Goal: Check status: Check status

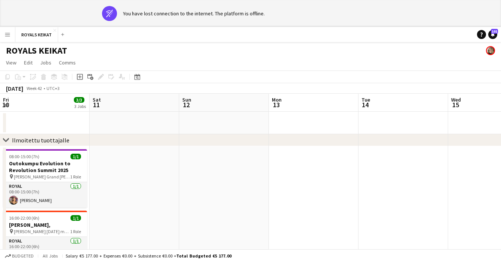
scroll to position [0, 274]
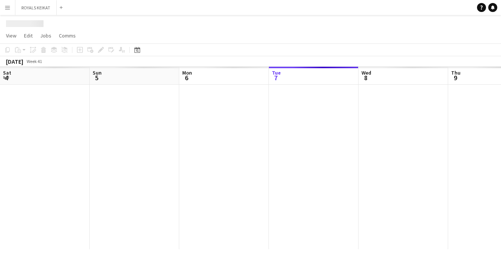
scroll to position [0, 179]
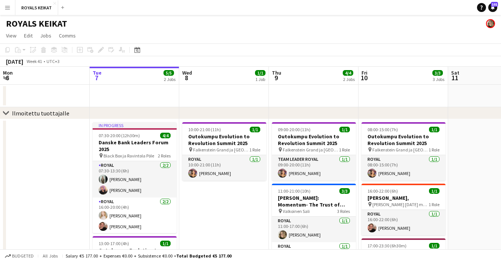
click at [8, 9] on app-icon "Menu" at bounding box center [7, 7] width 6 height 6
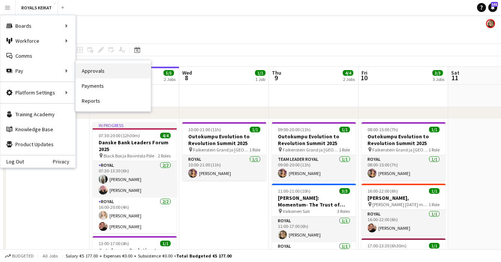
click at [93, 72] on link "Approvals" at bounding box center [113, 70] width 75 height 15
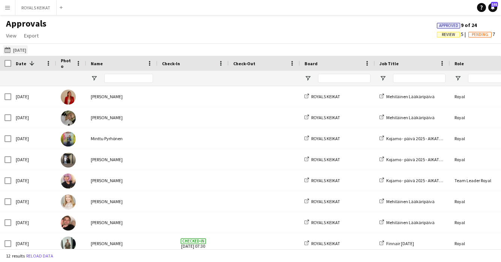
click at [28, 50] on button "19-09-2025 19-09-2025" at bounding box center [15, 49] width 25 height 9
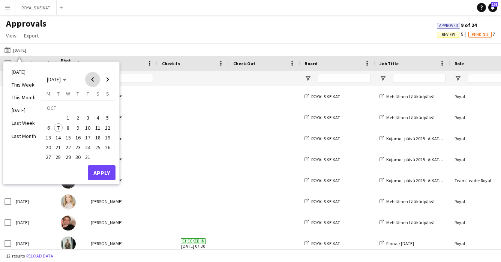
click at [92, 78] on span "Previous month" at bounding box center [92, 79] width 15 height 15
click at [48, 128] on span "8" at bounding box center [48, 127] width 9 height 9
click at [106, 171] on button "Apply" at bounding box center [102, 172] width 28 height 15
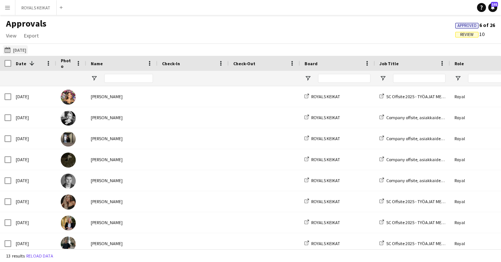
click at [23, 50] on button "19-09-2025 08-09-2025" at bounding box center [15, 49] width 25 height 9
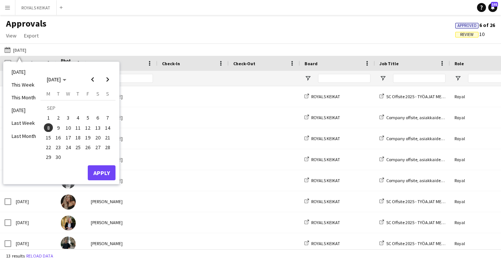
click at [78, 128] on span "11" at bounding box center [77, 127] width 9 height 9
click at [101, 174] on button "Apply" at bounding box center [102, 172] width 28 height 15
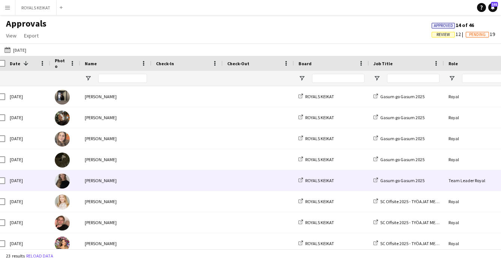
scroll to position [0, 28]
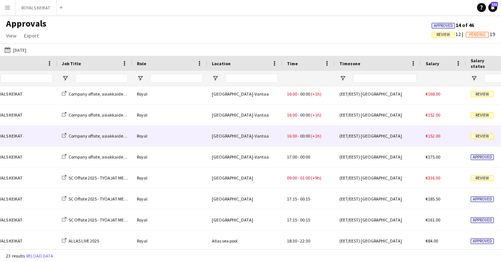
click at [320, 137] on span "(+1h)" at bounding box center [316, 136] width 10 height 6
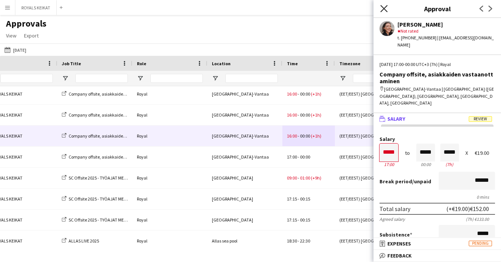
click at [383, 6] on icon "Close pop-in" at bounding box center [383, 8] width 7 height 7
